Goal: Entertainment & Leisure: Browse casually

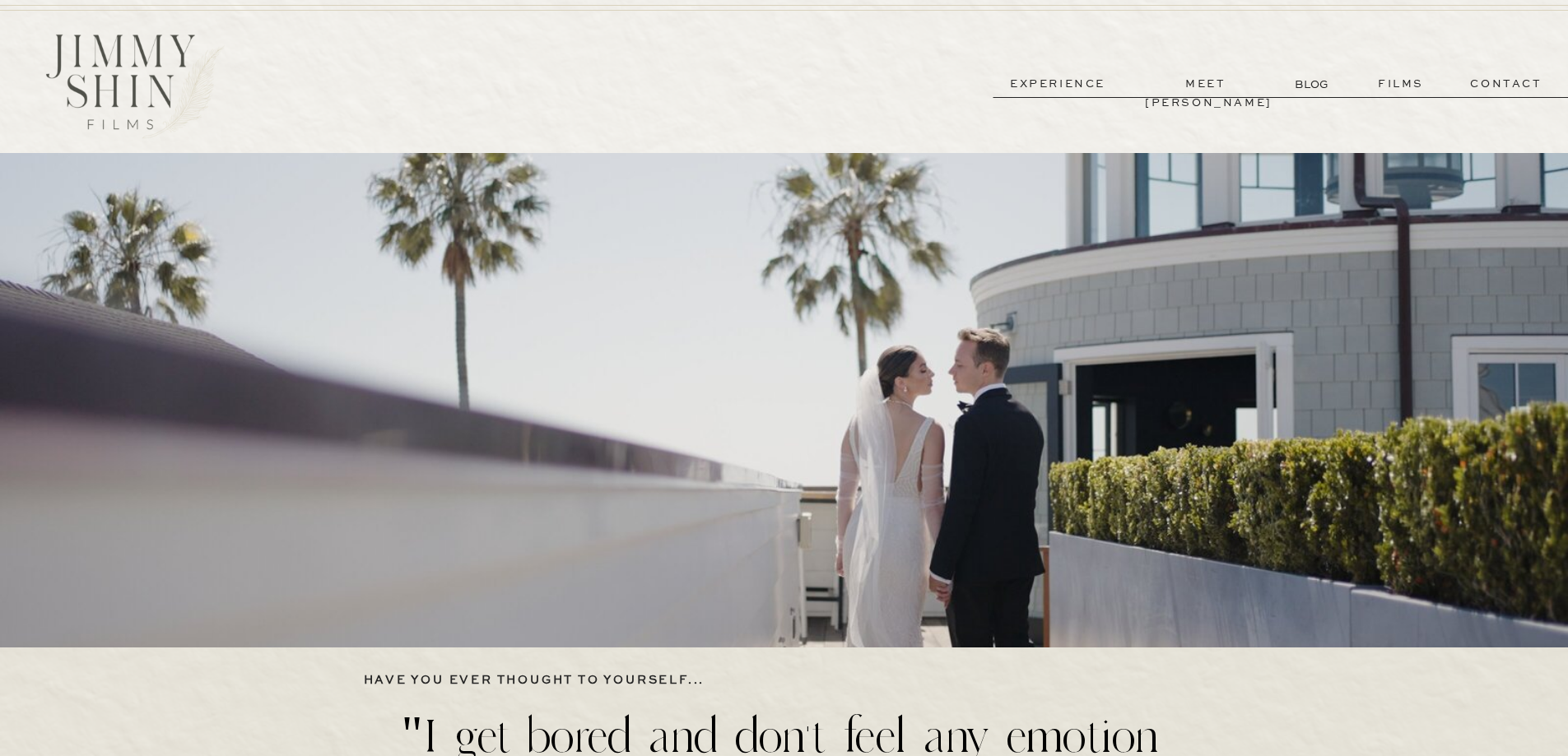
click at [1228, 79] on p "meet [PERSON_NAME]" at bounding box center [1206, 84] width 122 height 19
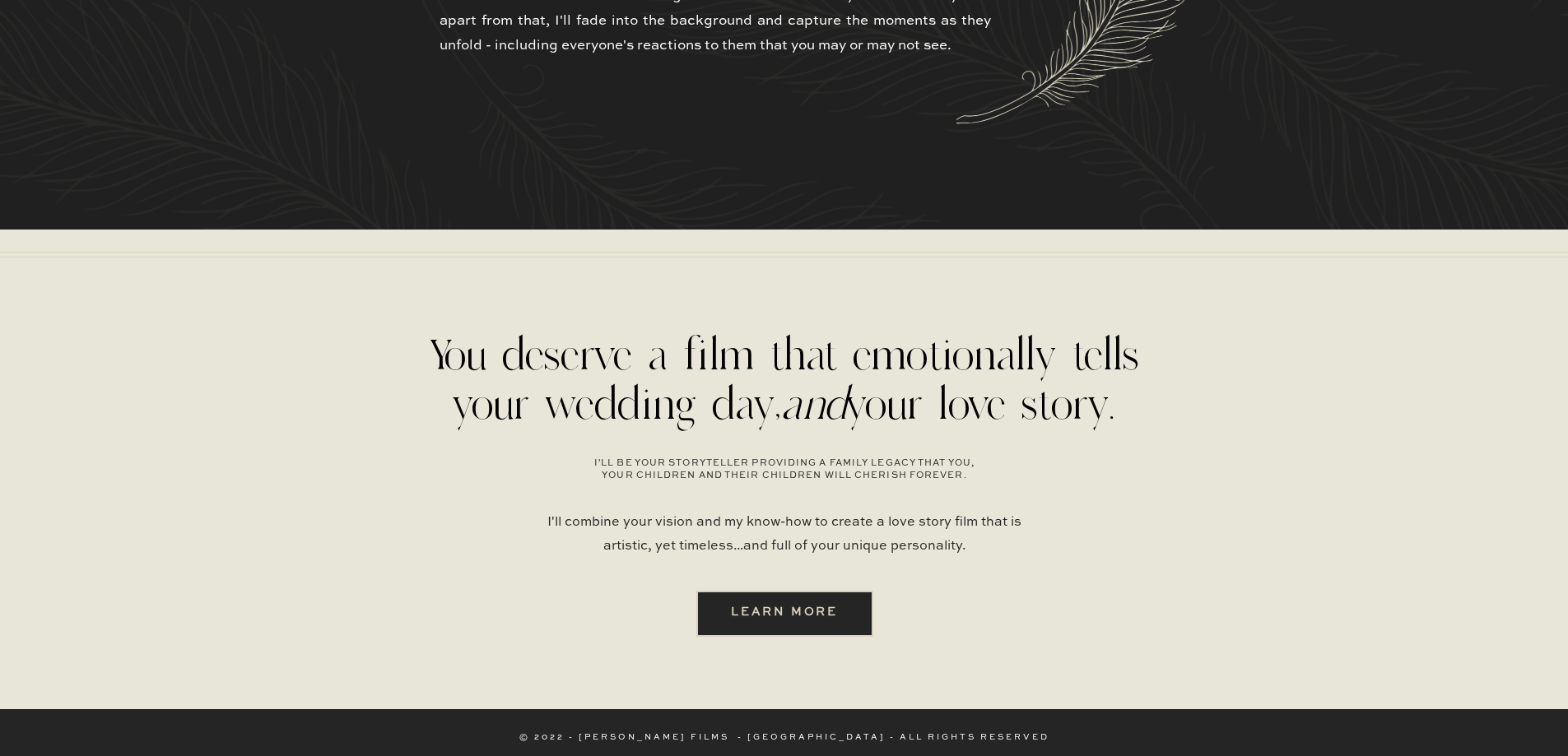
scroll to position [4151, 0]
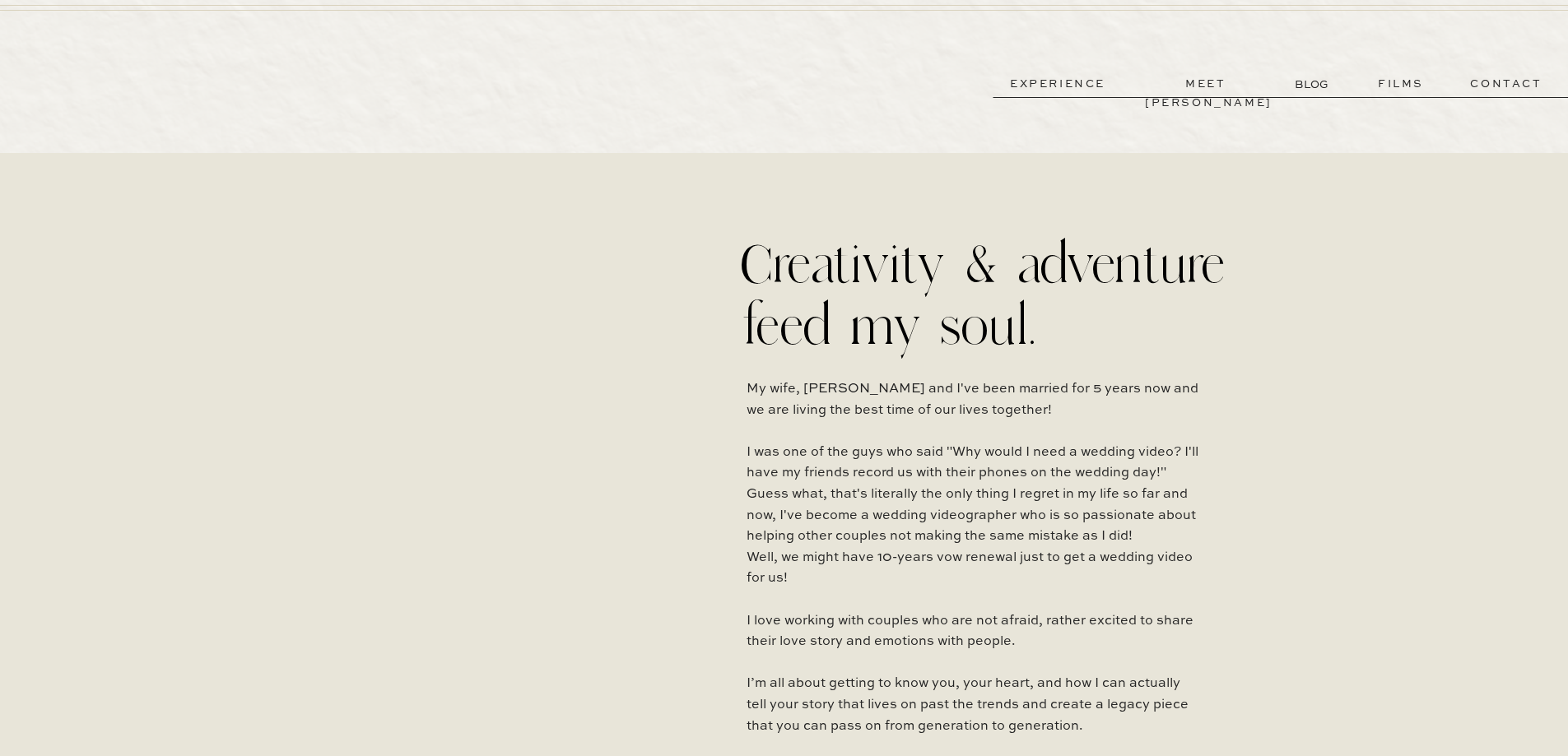
scroll to position [4151, 0]
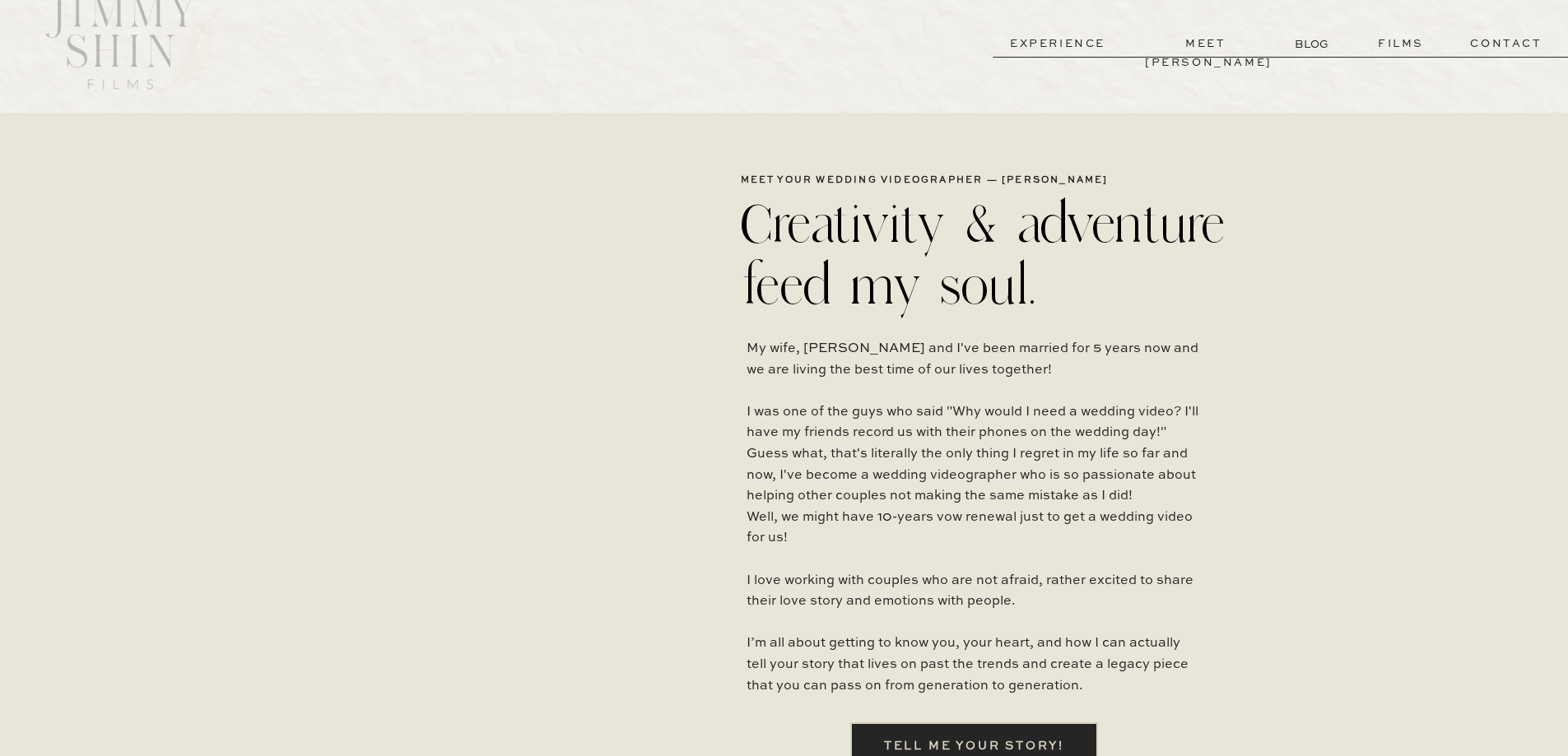
scroll to position [0, 0]
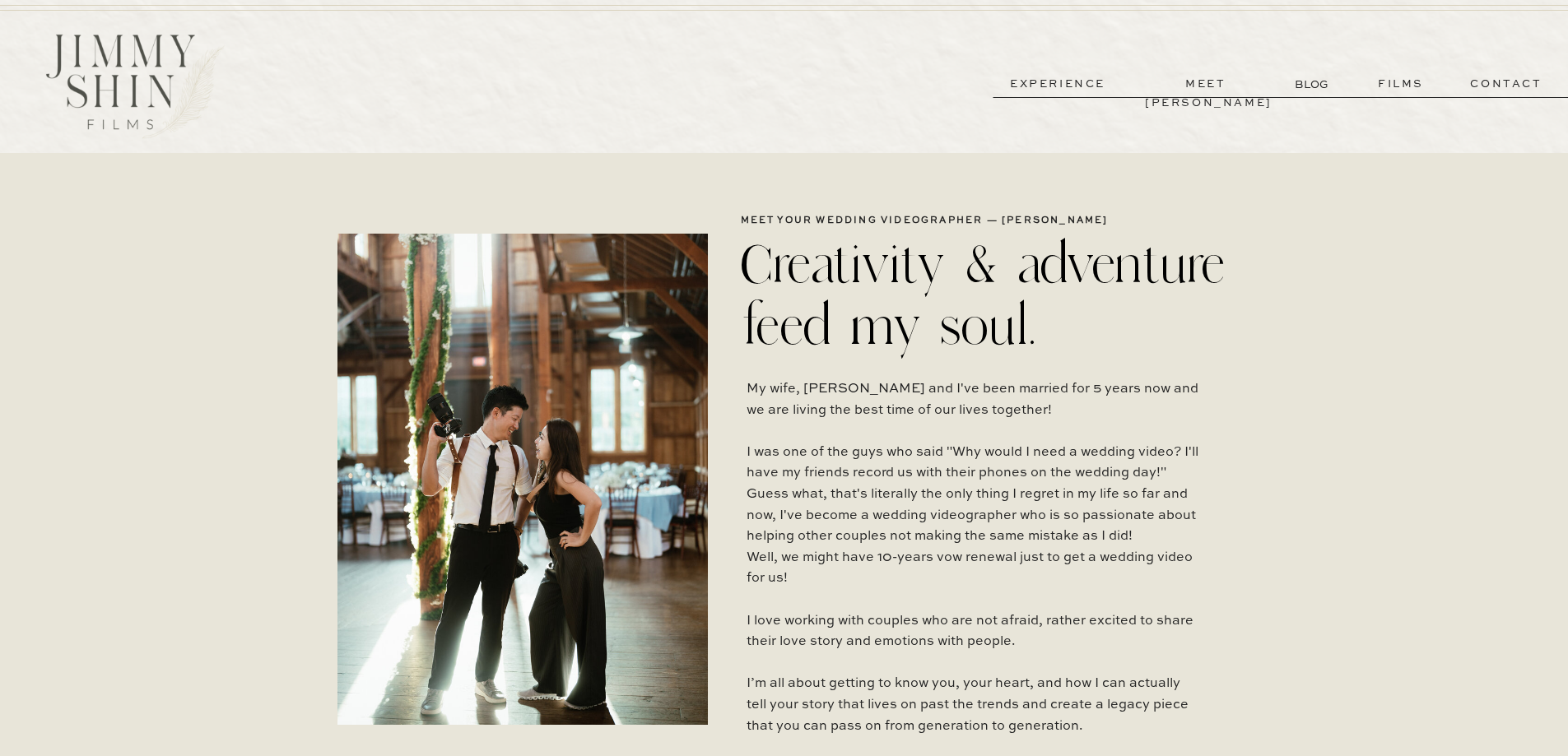
click at [1317, 88] on p "BLOG" at bounding box center [1314, 84] width 37 height 18
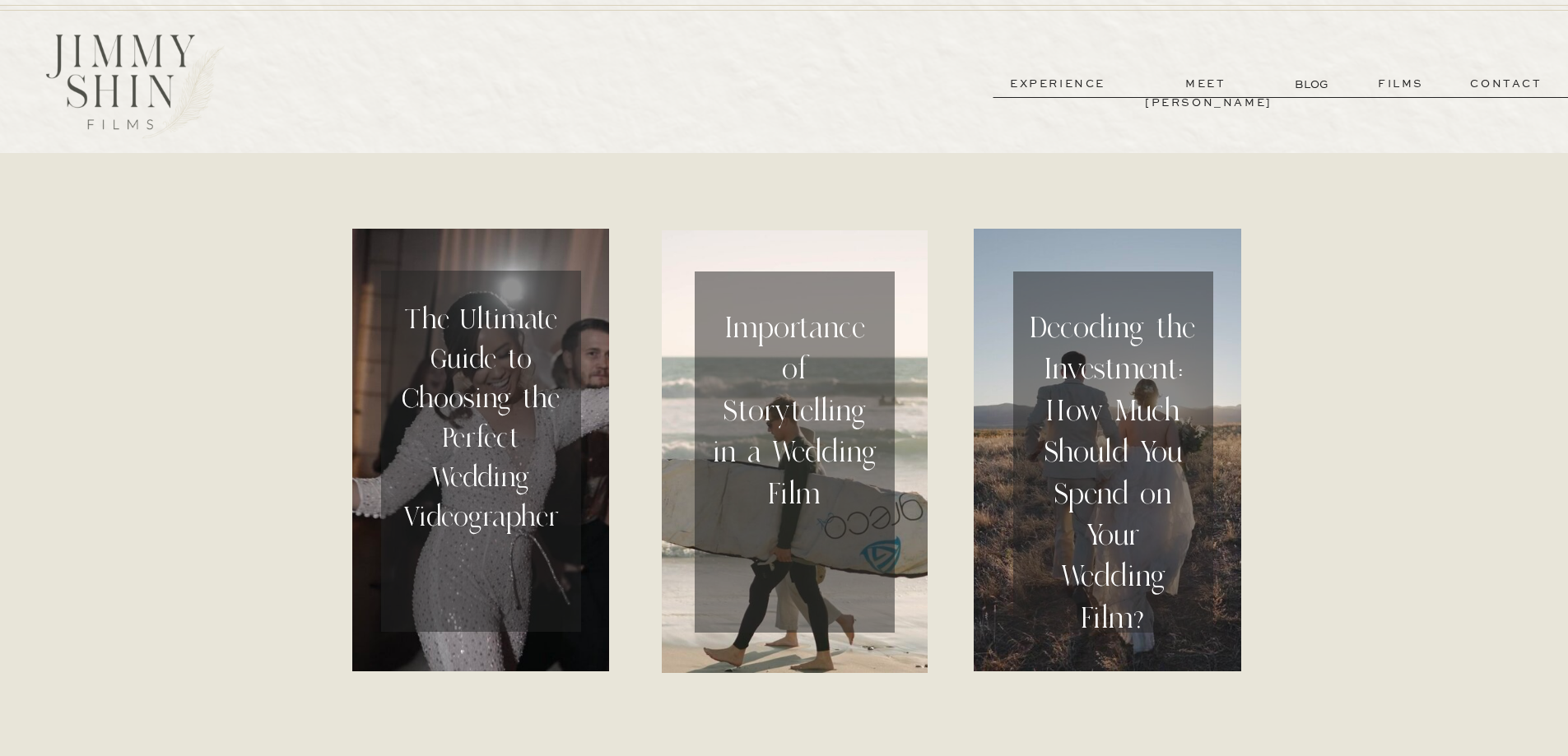
click at [1164, 368] on h2 "Decoding the Investment: How Much Should You Spend on Your Wedding Film?" at bounding box center [1113, 459] width 166 height 305
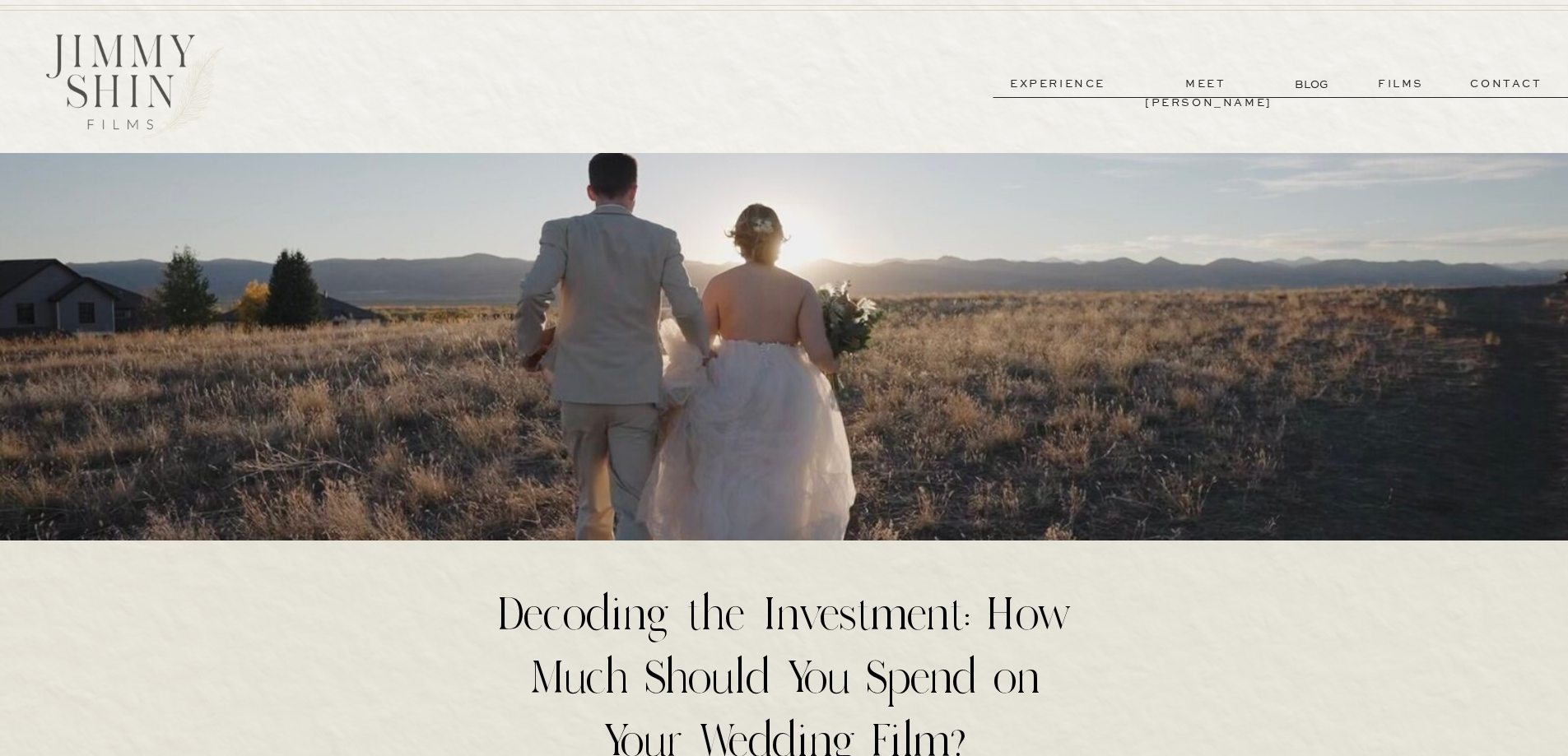
click at [1040, 80] on p "experience" at bounding box center [1058, 84] width 122 height 19
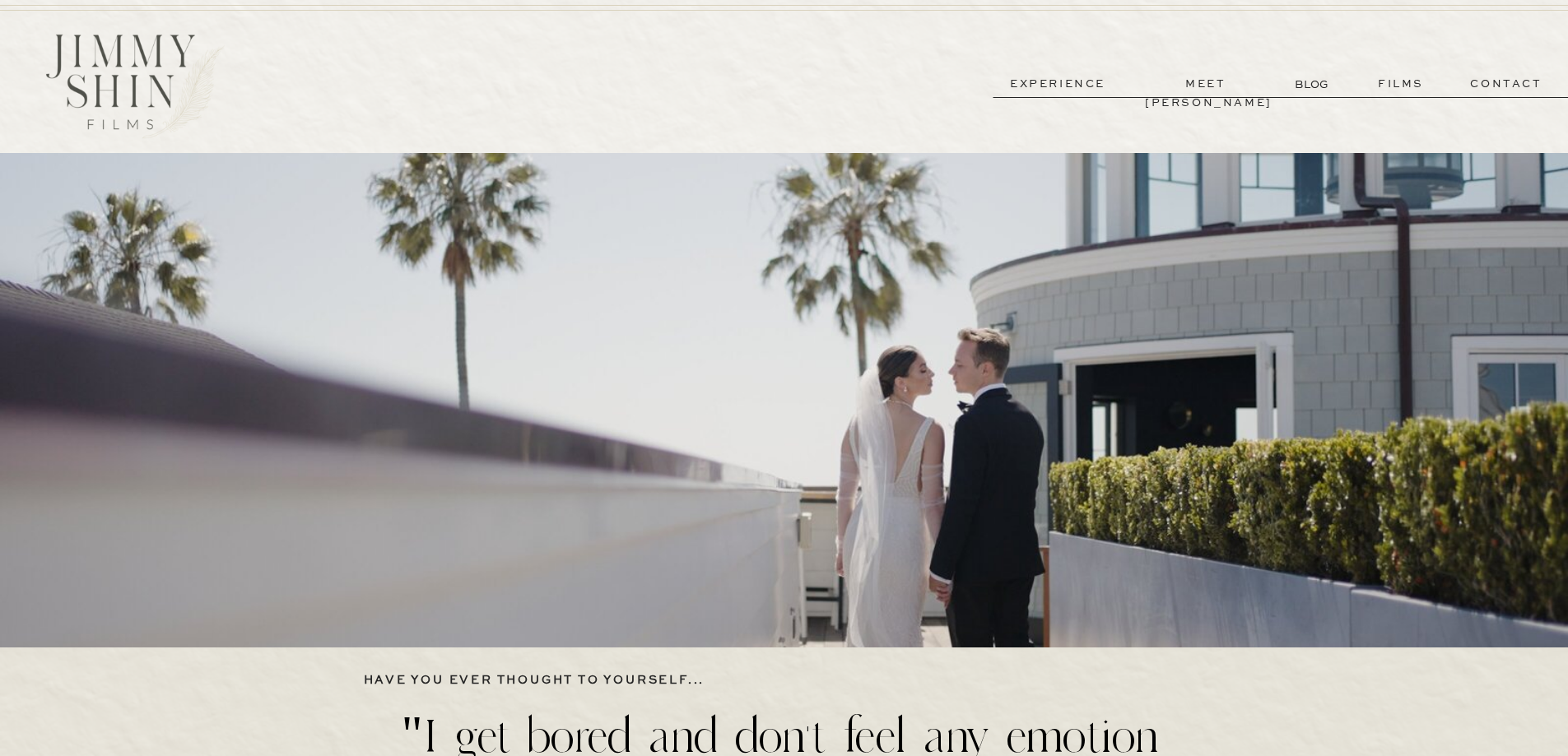
click at [1390, 88] on p "films" at bounding box center [1401, 84] width 81 height 19
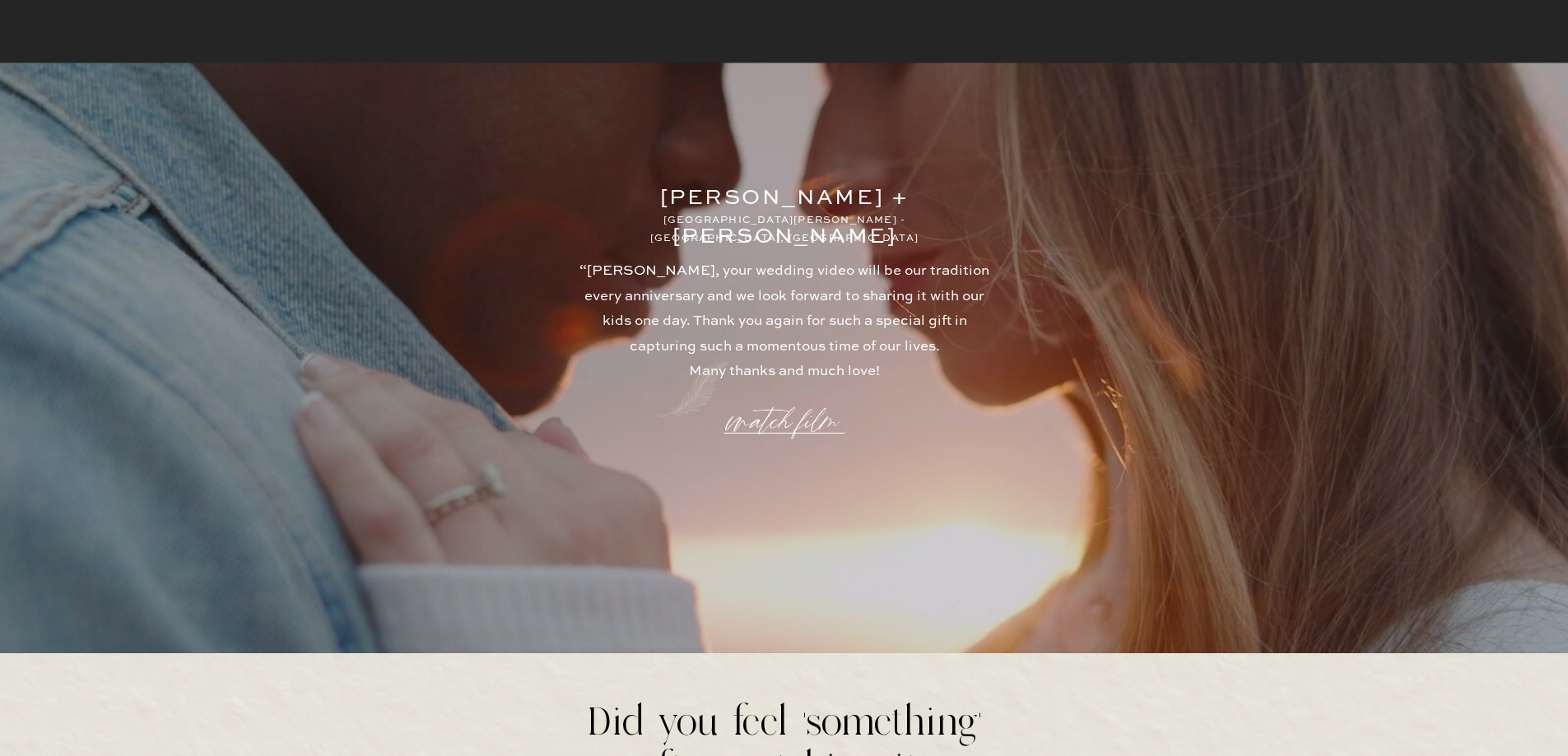
scroll to position [4254, 0]
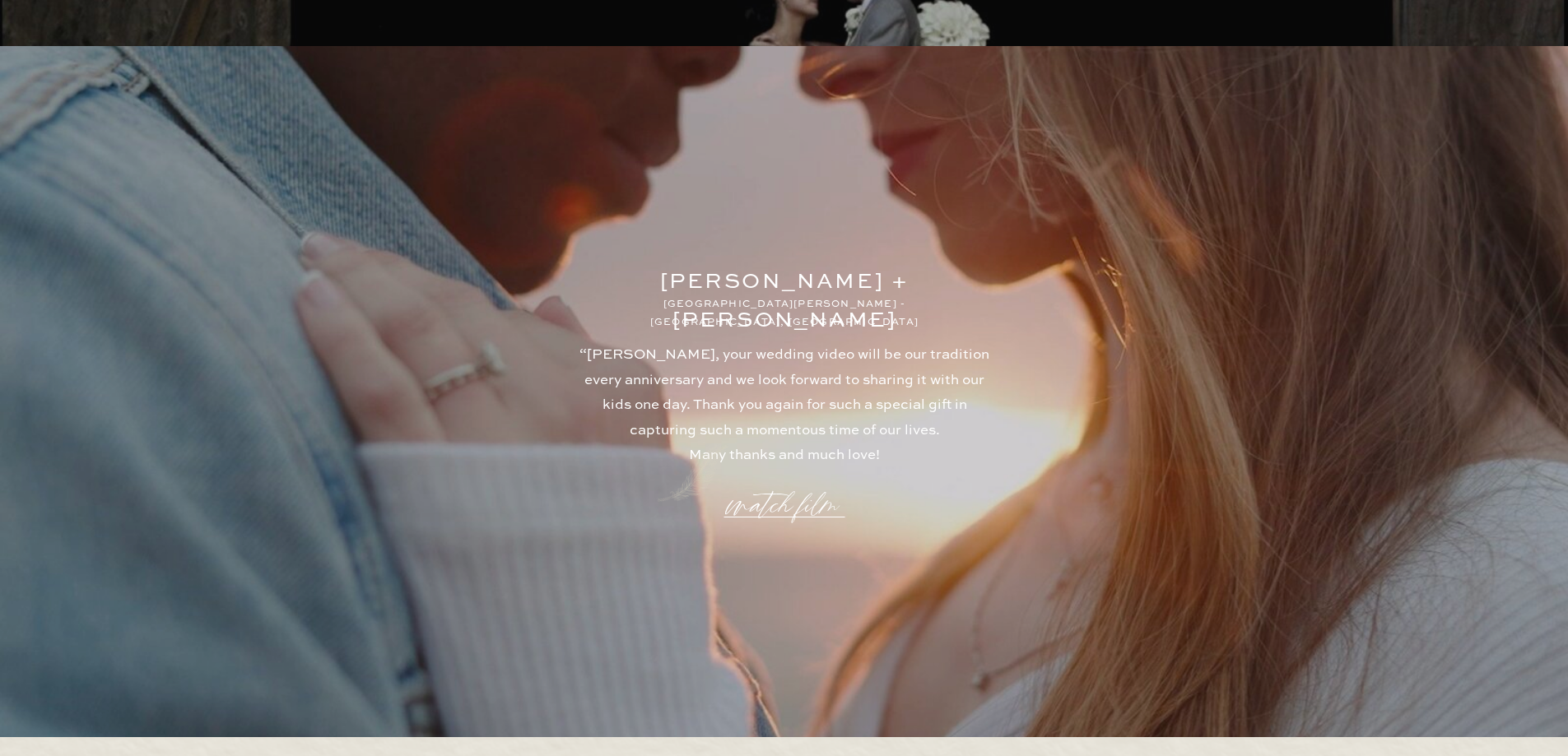
click at [800, 498] on p "watch film" at bounding box center [784, 495] width 118 height 62
click at [1177, 187] on icon at bounding box center [1178, 168] width 48 height 48
click at [827, 404] on p "“Jimmy, your wedding video will be our tradition every anniversary and we look …" at bounding box center [785, 414] width 419 height 143
click at [806, 508] on p "watch film" at bounding box center [784, 495] width 118 height 62
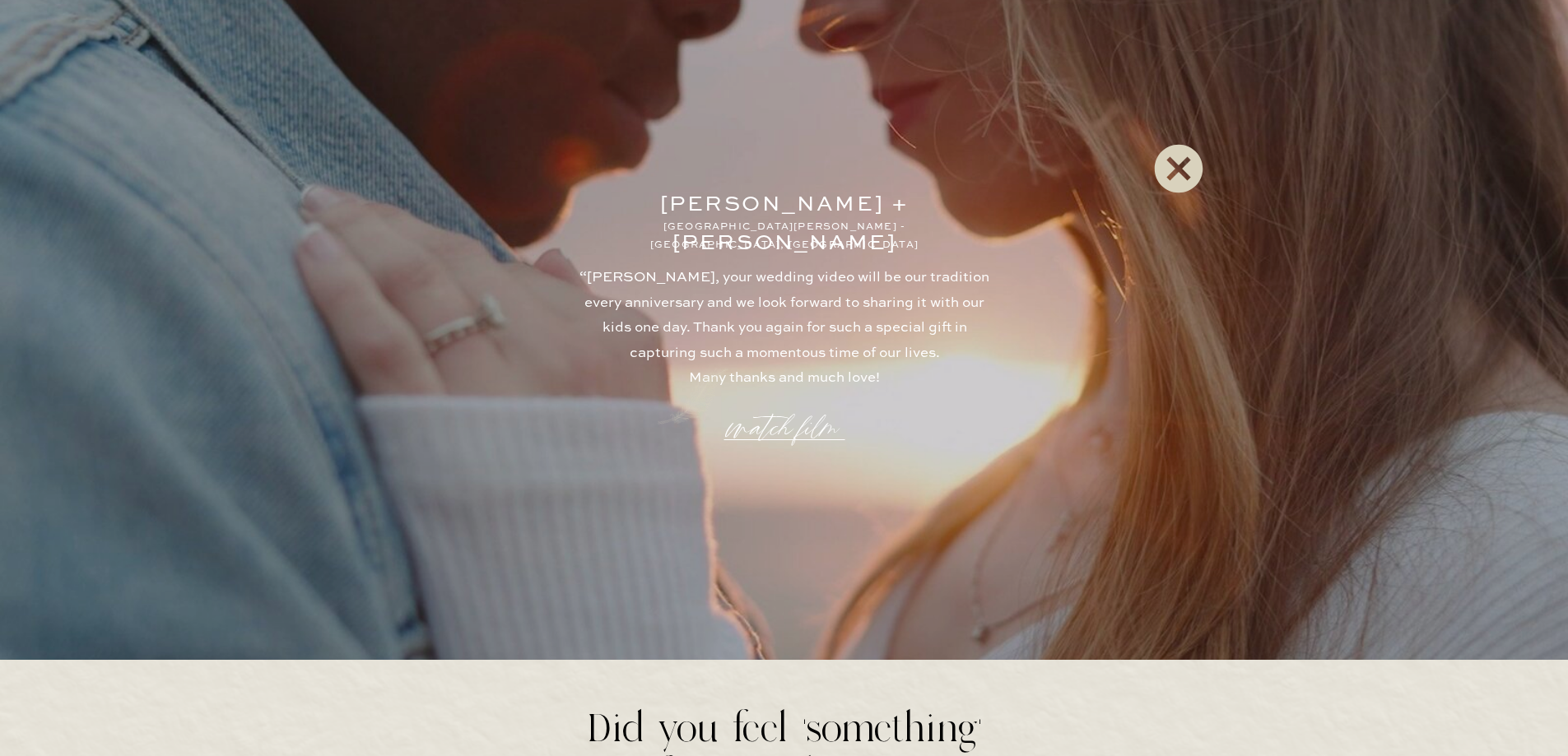
scroll to position [4336, 0]
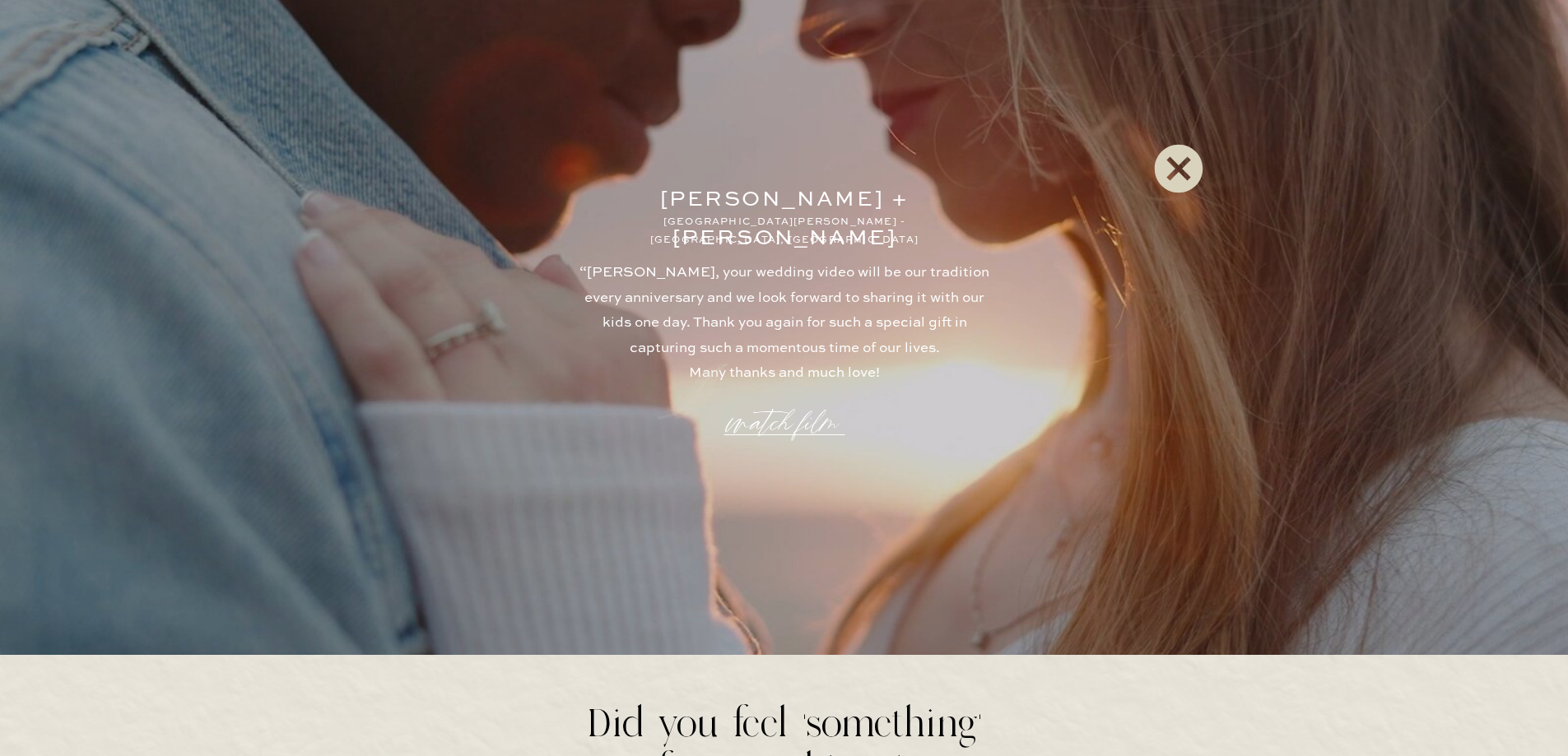
click at [1185, 160] on icon at bounding box center [1179, 168] width 60 height 66
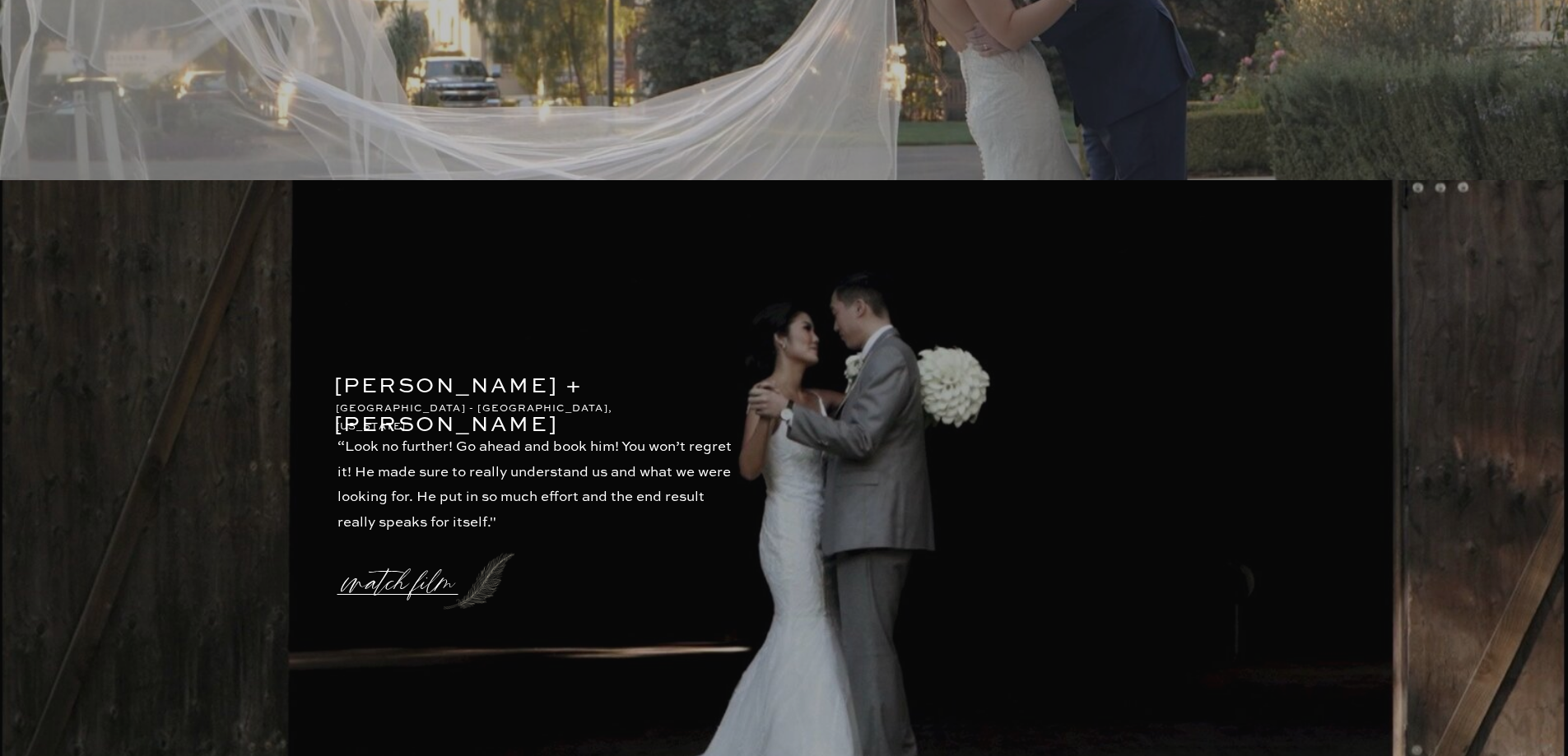
scroll to position [3431, 0]
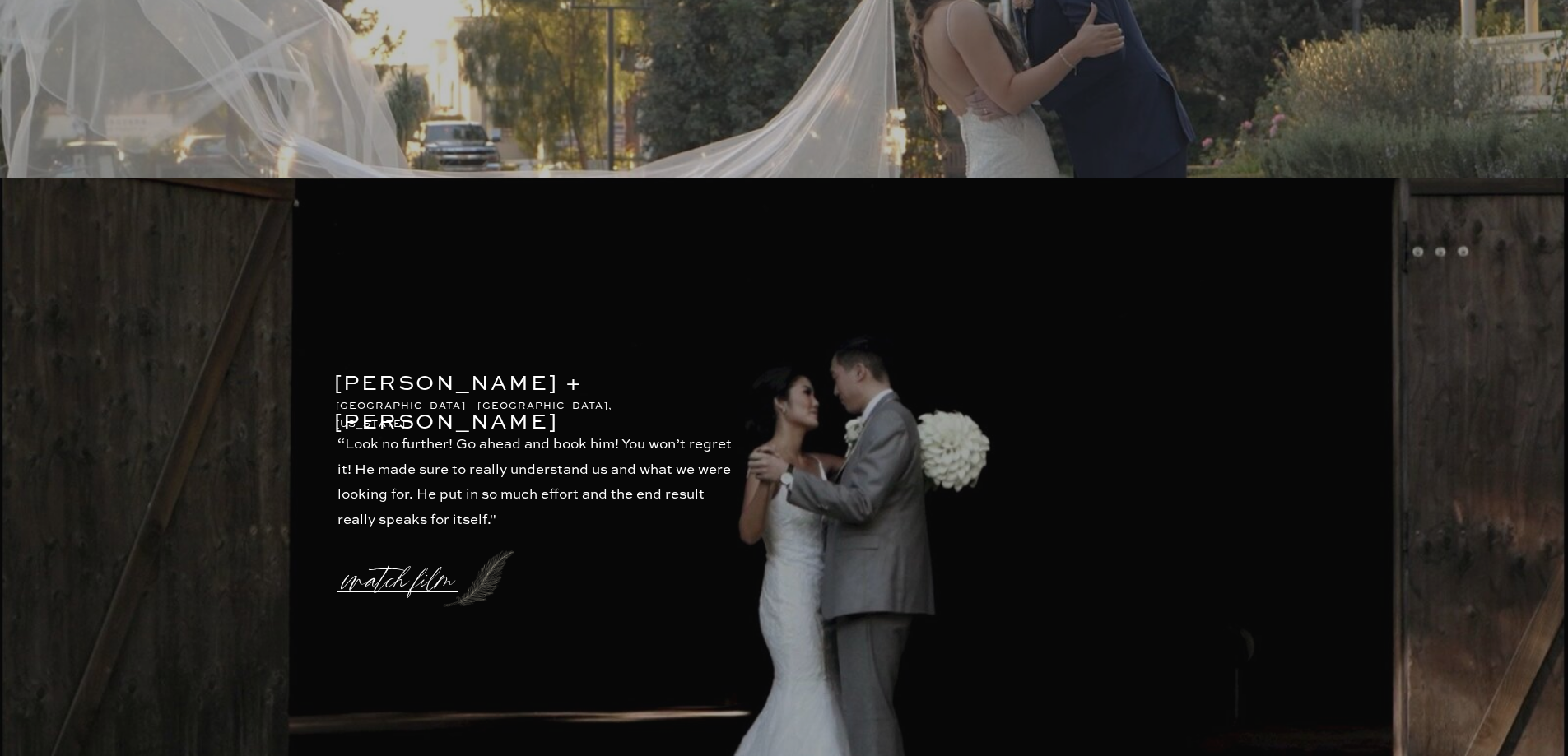
click at [410, 581] on p "watch film" at bounding box center [403, 569] width 118 height 62
drag, startPoint x: 1188, startPoint y: 164, endPoint x: 1203, endPoint y: 212, distance: 50.3
click at [1188, 165] on icon at bounding box center [1178, 168] width 48 height 48
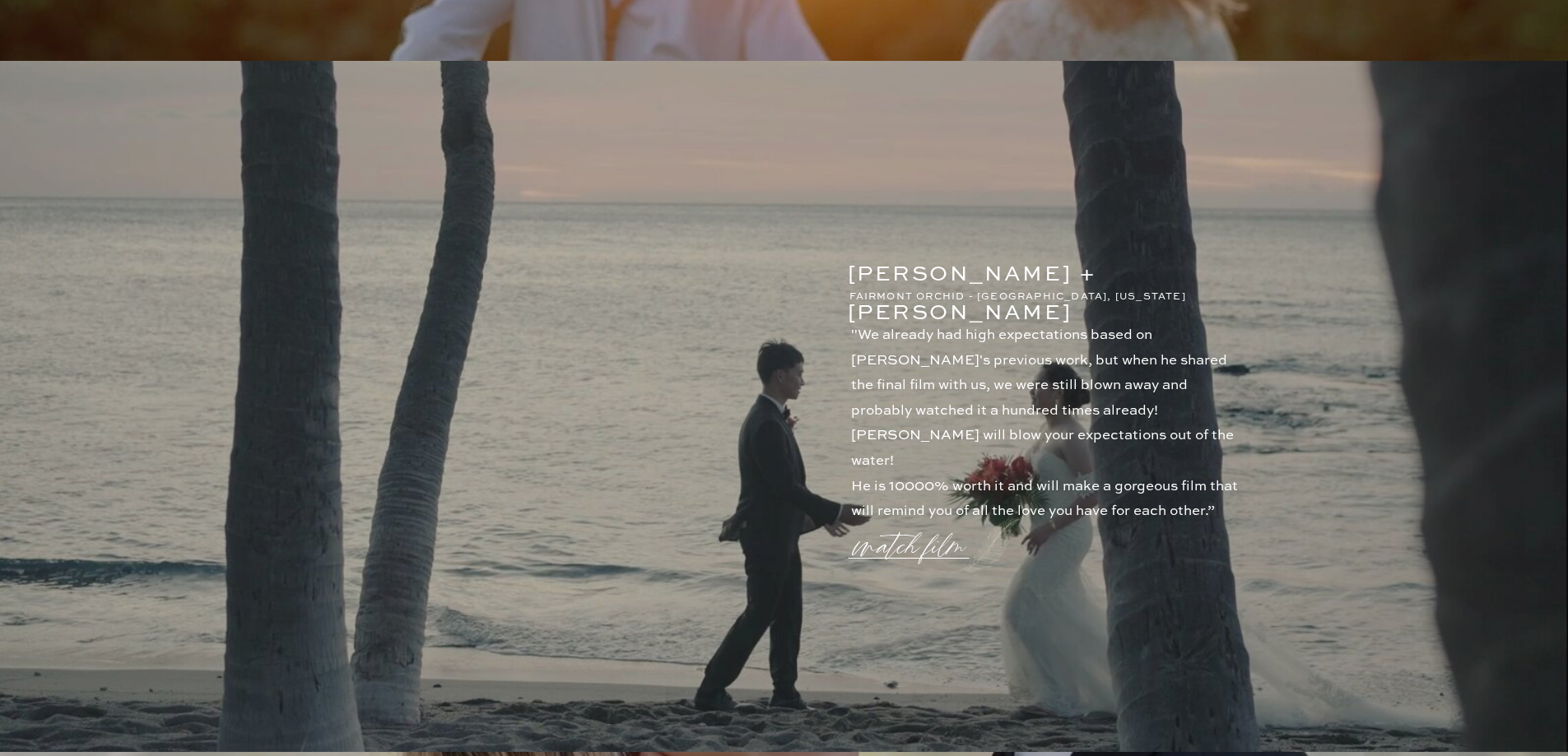
scroll to position [0, 0]
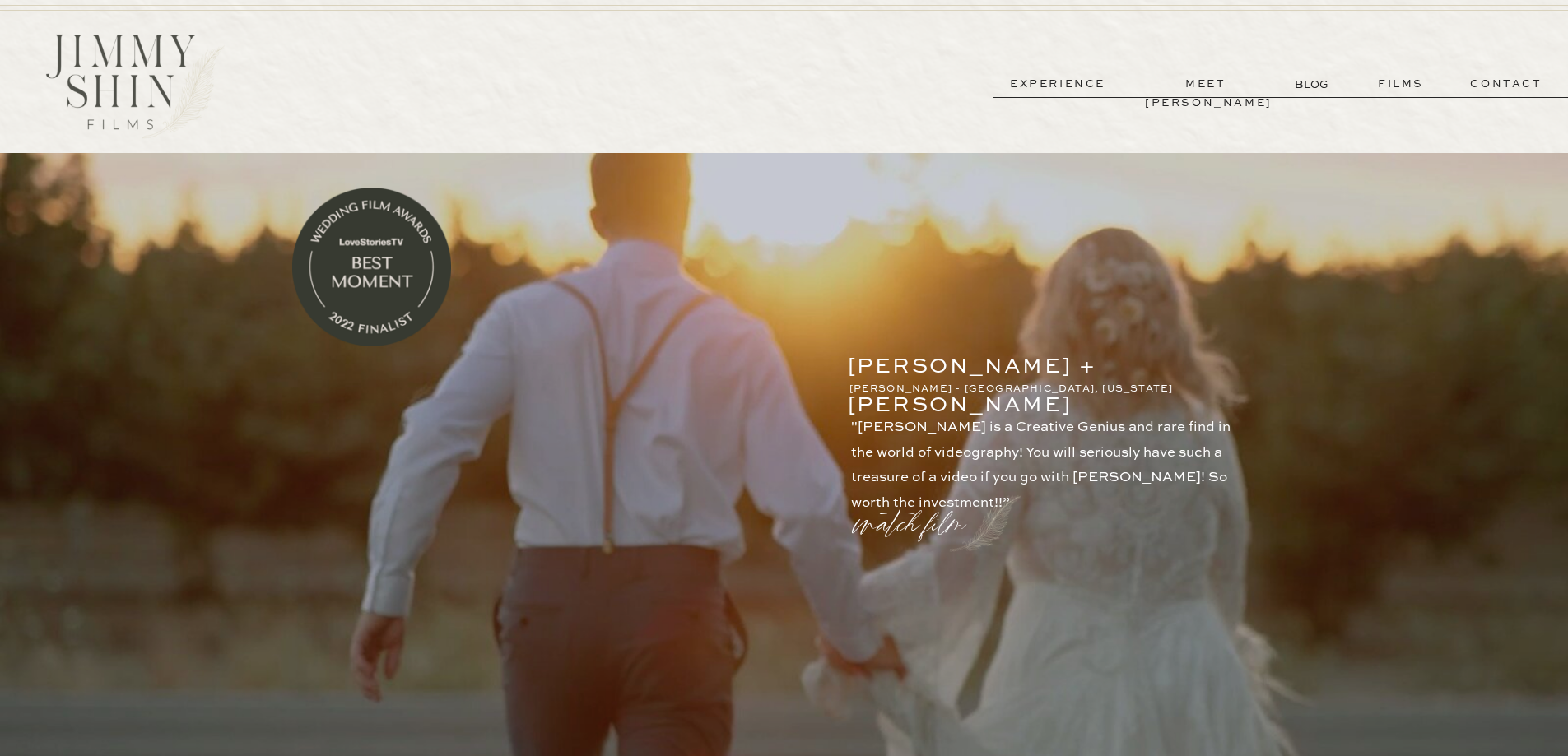
click at [1084, 86] on p "experience" at bounding box center [1058, 84] width 122 height 19
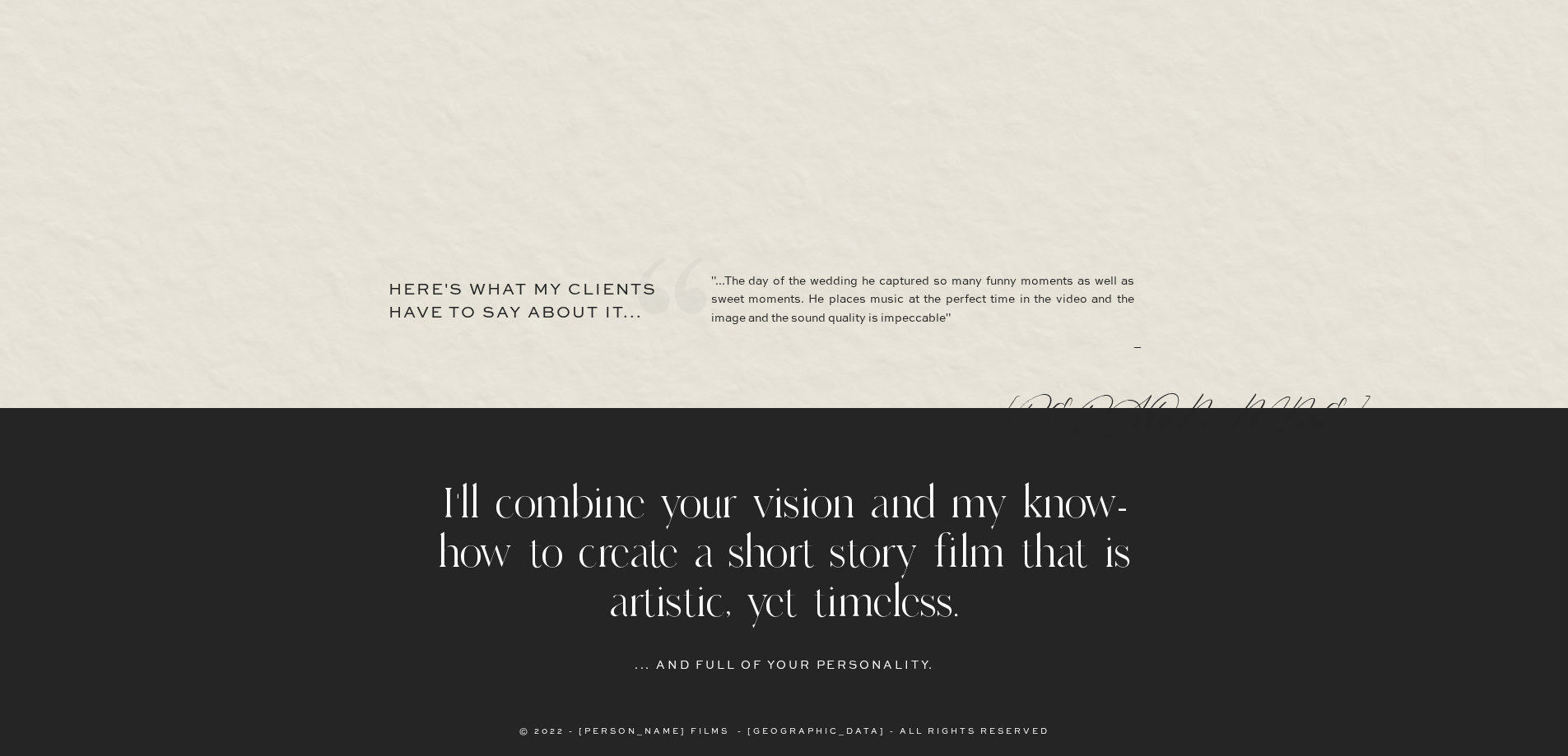
scroll to position [7874, 0]
